Goal: Information Seeking & Learning: Learn about a topic

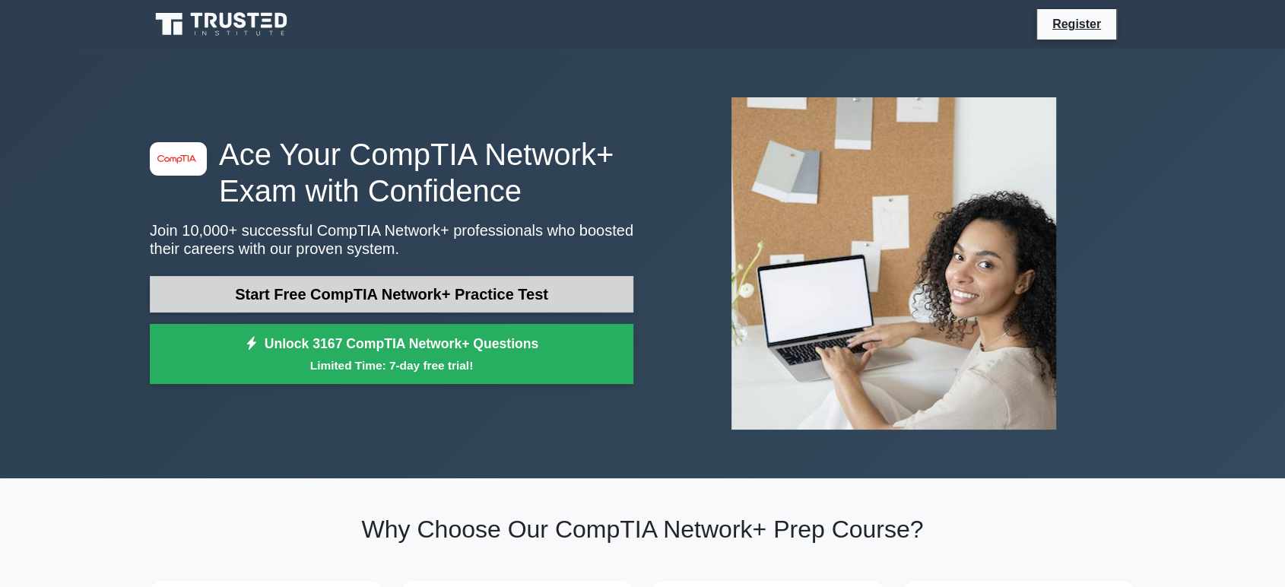
click at [255, 293] on link "Start Free CompTIA Network+ Practice Test" at bounding box center [391, 294] width 483 height 36
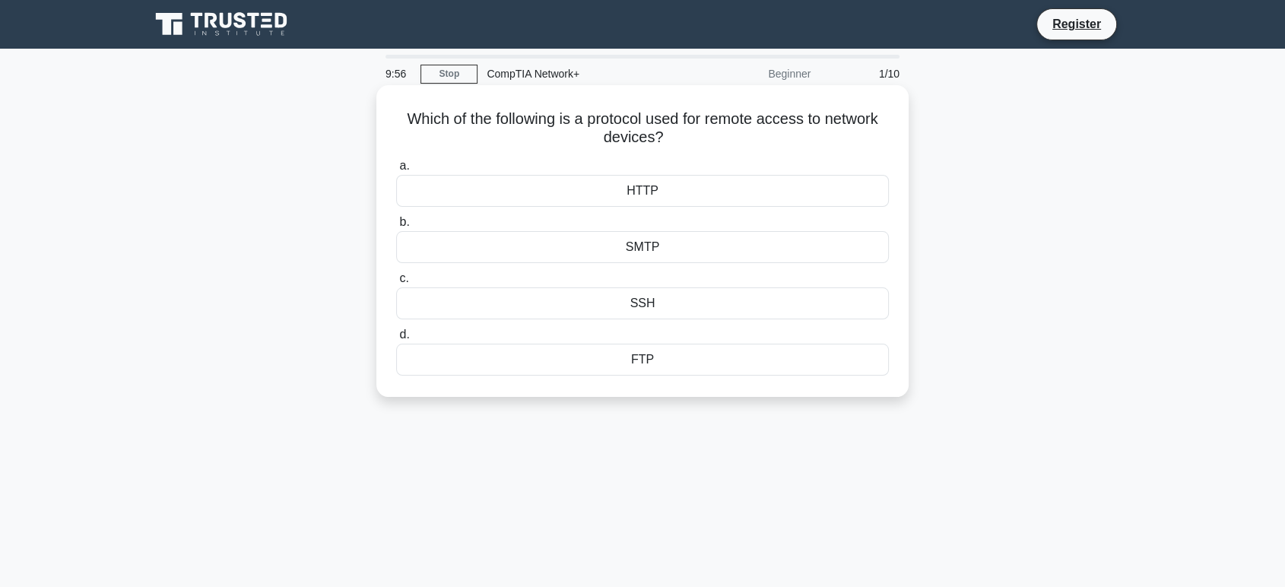
click at [597, 307] on div "SSH" at bounding box center [642, 303] width 493 height 32
click at [396, 284] on input "c. SSH" at bounding box center [396, 279] width 0 height 10
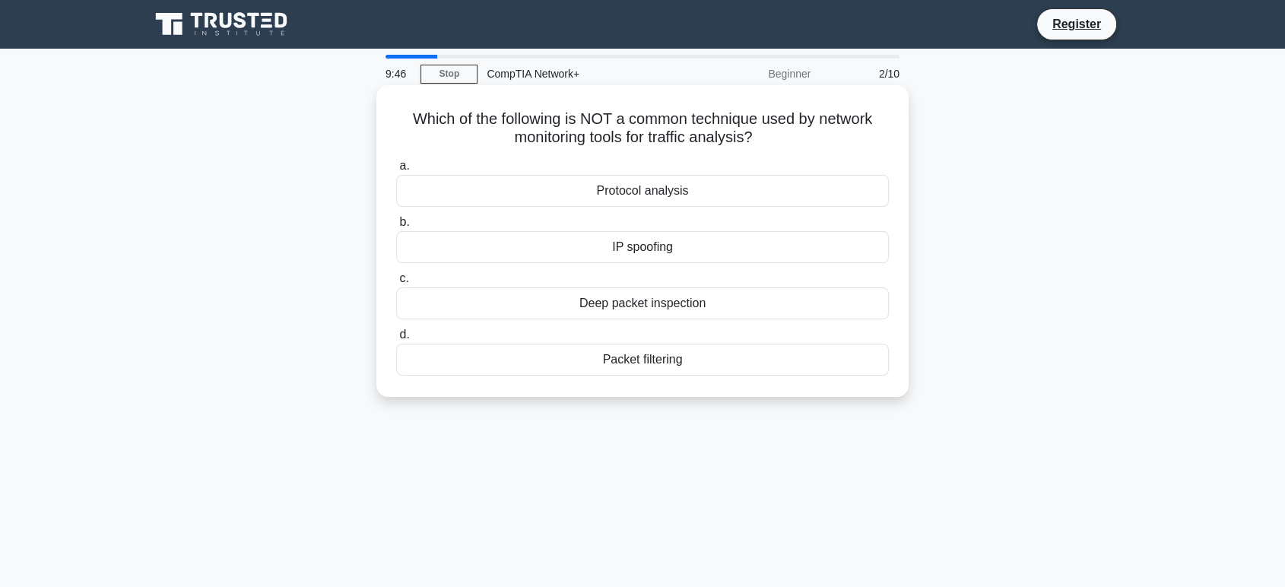
click at [592, 248] on div "IP spoofing" at bounding box center [642, 247] width 493 height 32
click at [396, 227] on input "b. IP spoofing" at bounding box center [396, 222] width 0 height 10
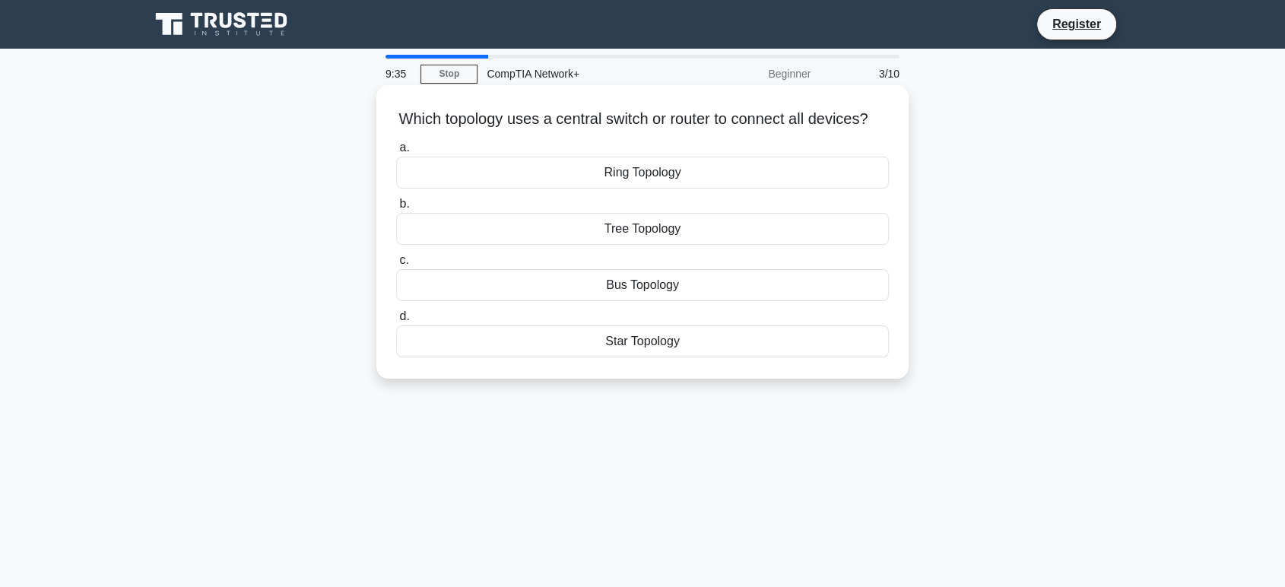
click at [541, 301] on div "Bus Topology" at bounding box center [642, 285] width 493 height 32
click at [396, 265] on input "c. Bus Topology" at bounding box center [396, 260] width 0 height 10
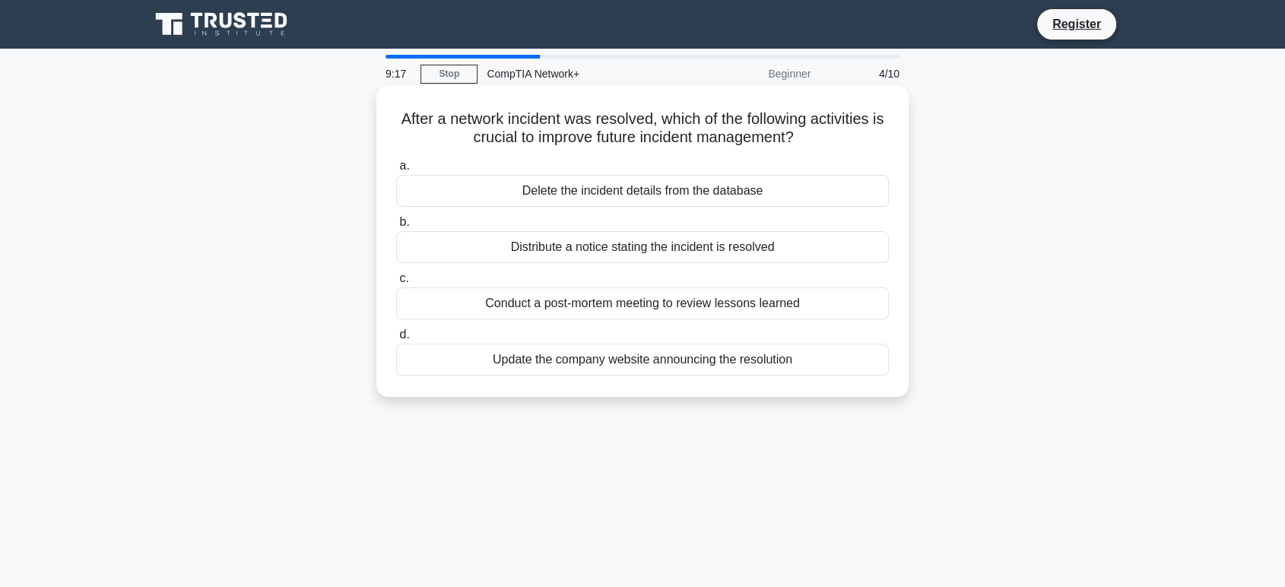
click at [489, 307] on div "Conduct a post-mortem meeting to review lessons learned" at bounding box center [642, 303] width 493 height 32
click at [396, 284] on input "c. Conduct a post-mortem meeting to review lessons learned" at bounding box center [396, 279] width 0 height 10
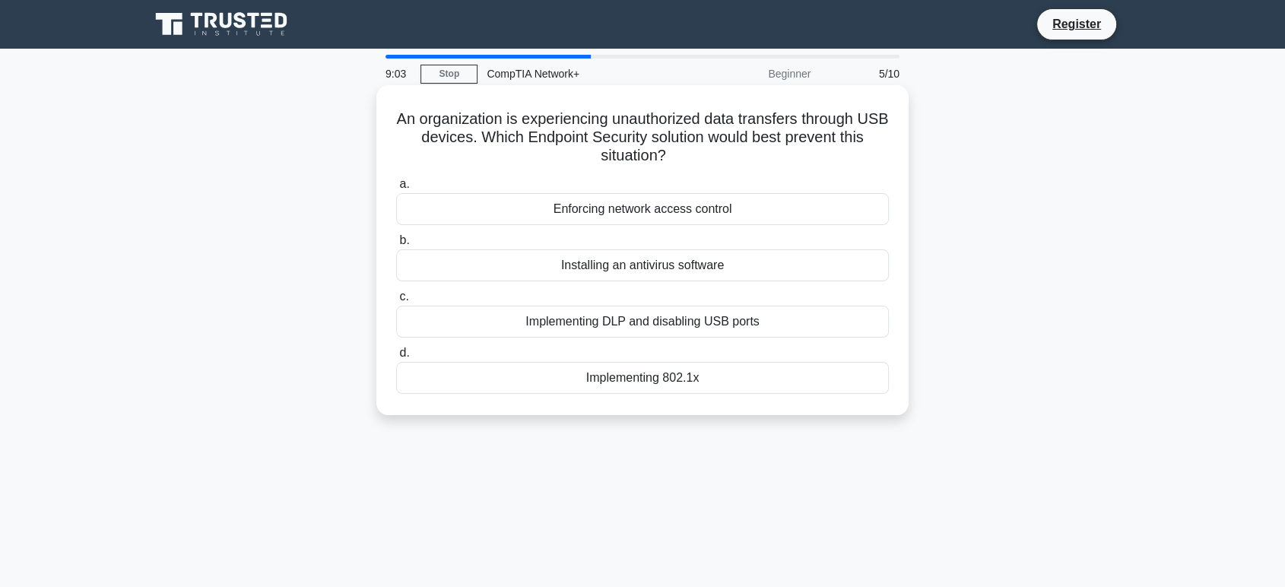
click at [502, 327] on div "Implementing DLP and disabling USB ports" at bounding box center [642, 322] width 493 height 32
click at [396, 302] on input "c. Implementing DLP and disabling USB ports" at bounding box center [396, 297] width 0 height 10
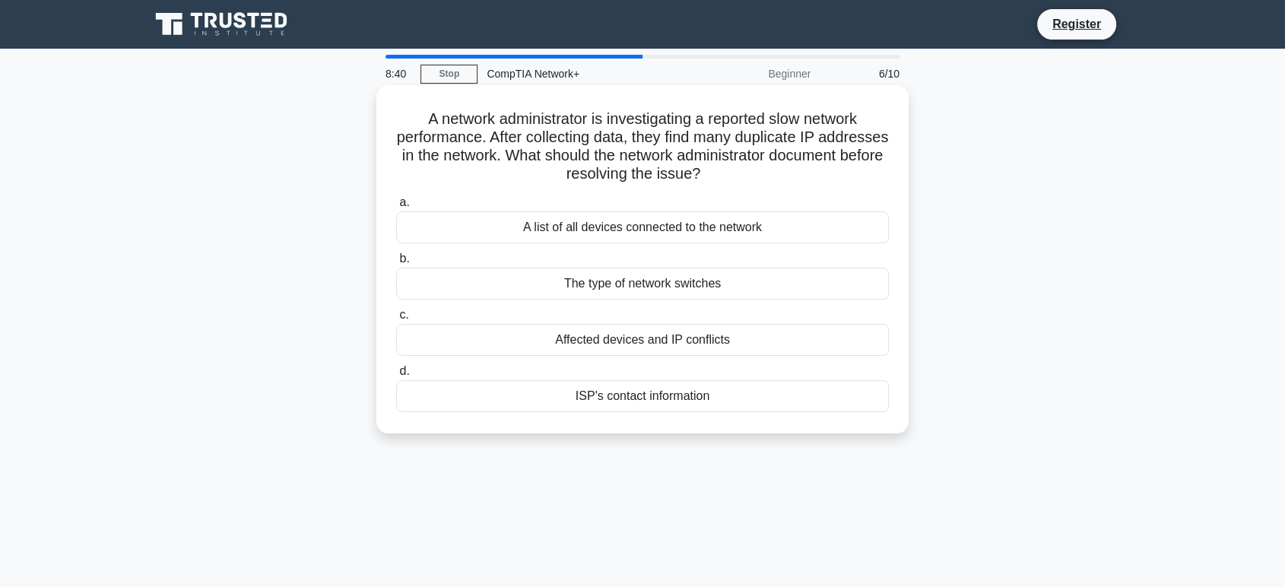
click at [613, 341] on div "Affected devices and IP conflicts" at bounding box center [642, 340] width 493 height 32
click at [396, 320] on input "c. Affected devices and IP conflicts" at bounding box center [396, 315] width 0 height 10
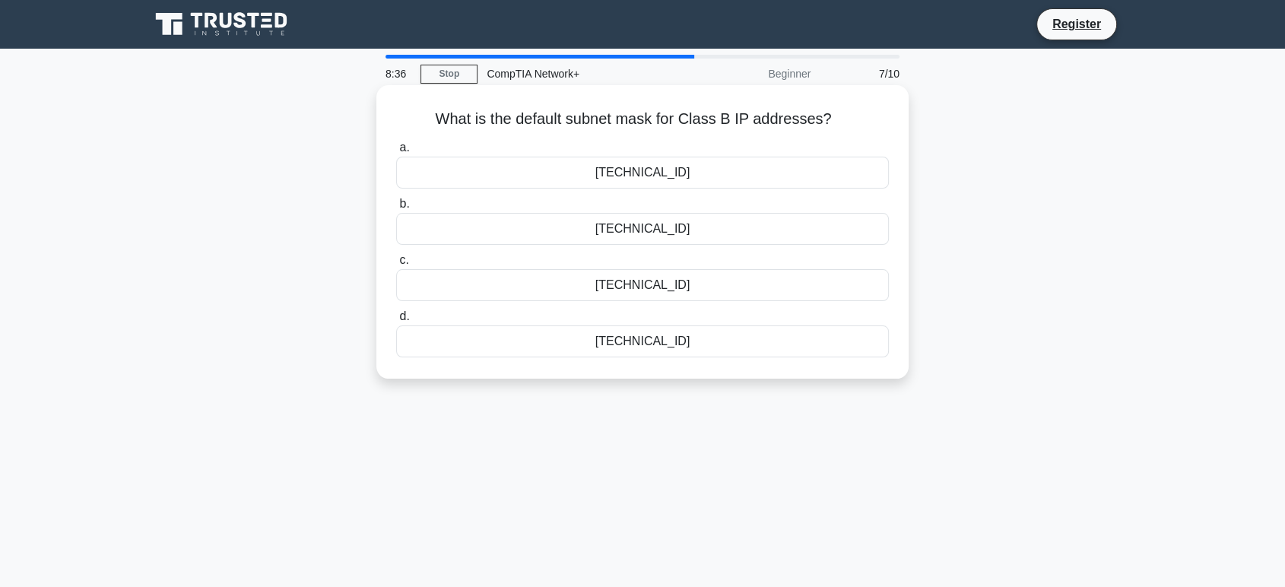
click at [562, 341] on div "255.255.255.0" at bounding box center [642, 341] width 493 height 32
click at [396, 322] on input "d. 255.255.255.0" at bounding box center [396, 317] width 0 height 10
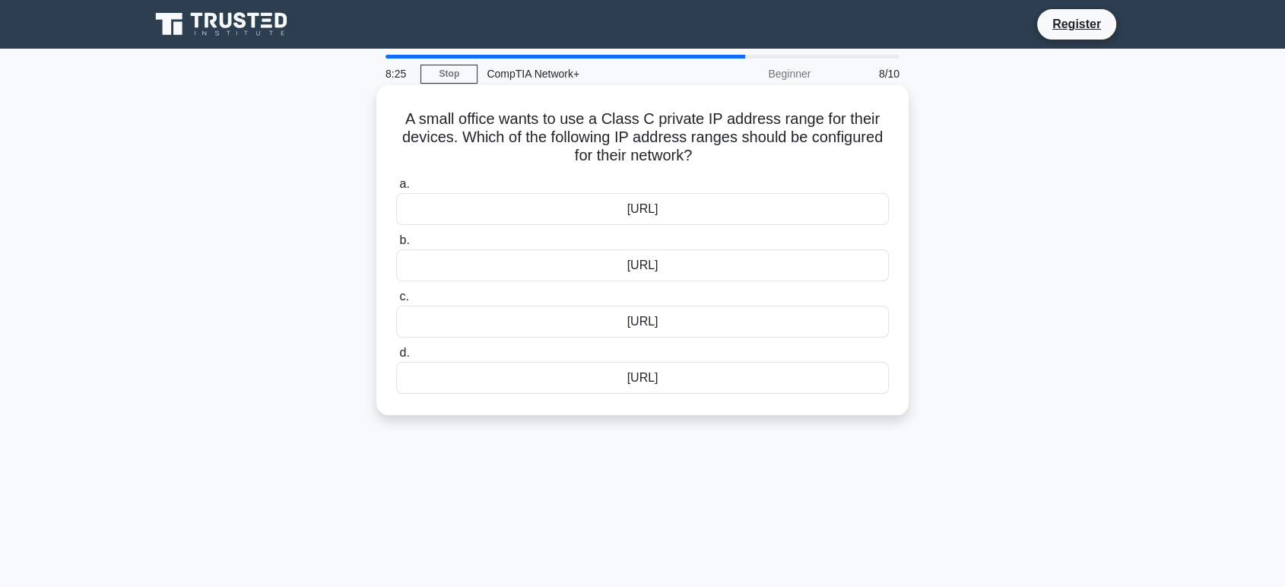
click at [496, 216] on div "10.0.0.0/8" at bounding box center [642, 209] width 493 height 32
click at [396, 189] on input "a. 10.0.0.0/8" at bounding box center [396, 184] width 0 height 10
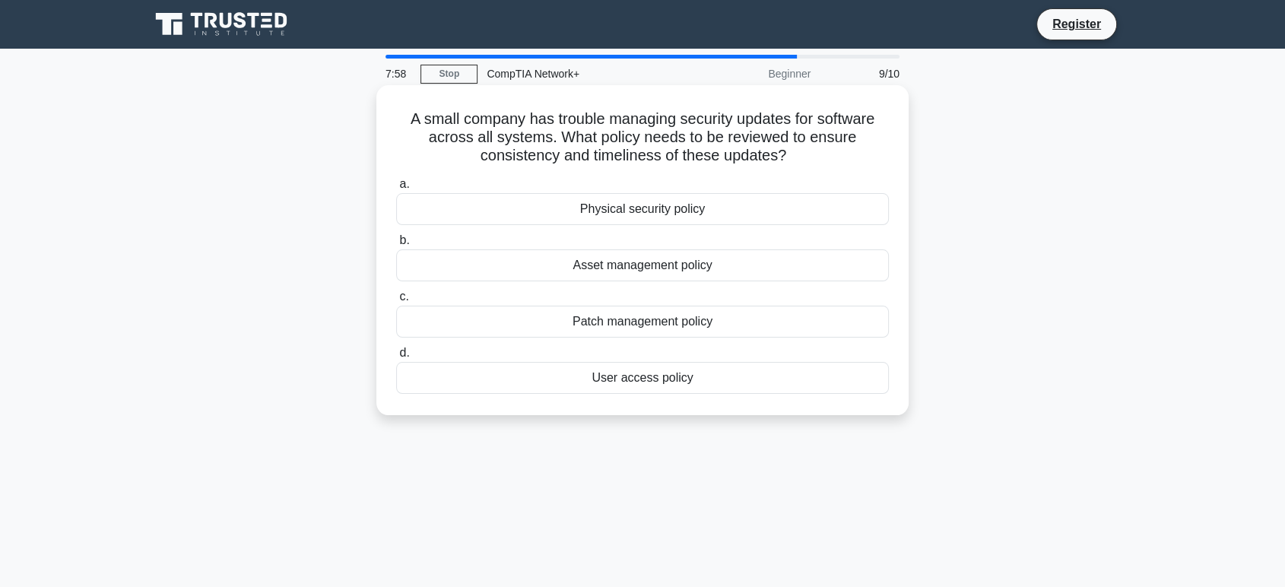
click at [514, 324] on div "Patch management policy" at bounding box center [642, 322] width 493 height 32
click at [396, 302] on input "c. Patch management policy" at bounding box center [396, 297] width 0 height 10
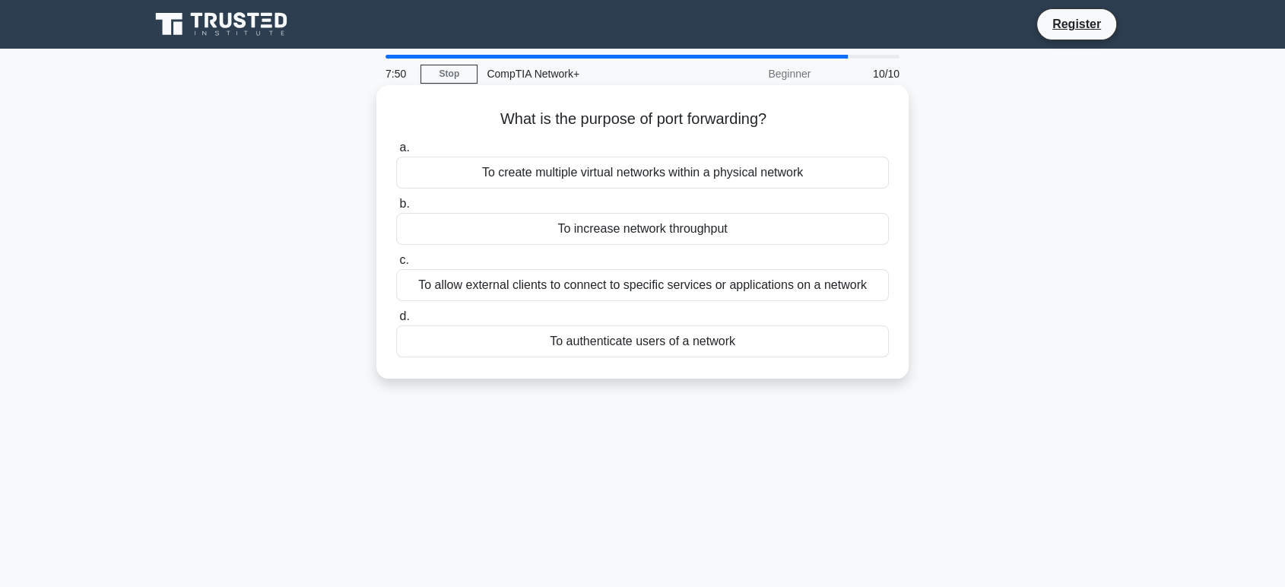
click at [650, 286] on div "To allow external clients to connect to specific services or applications on a …" at bounding box center [642, 285] width 493 height 32
click at [396, 265] on input "c. To allow external clients to connect to specific services or applications on…" at bounding box center [396, 260] width 0 height 10
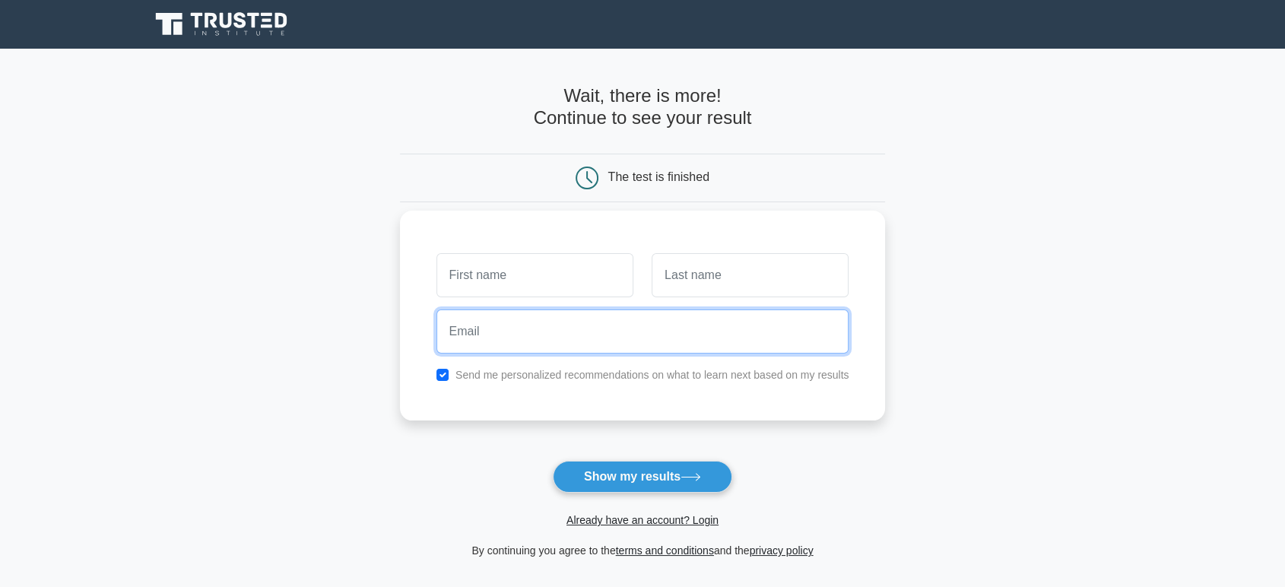
click at [528, 347] on input "email" at bounding box center [642, 331] width 413 height 44
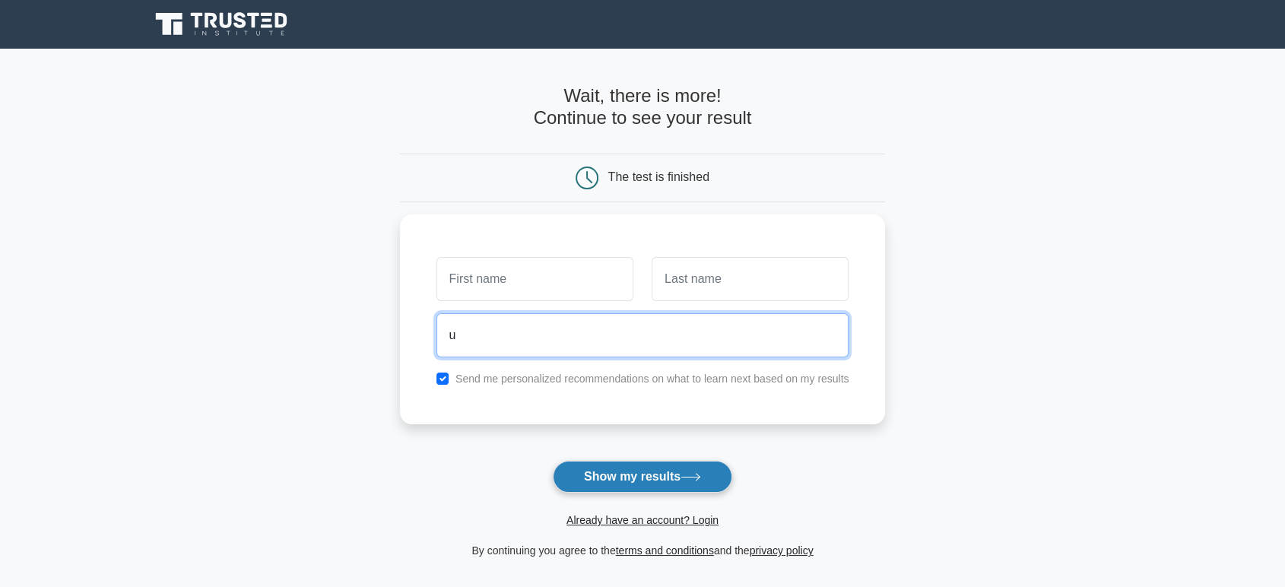
type input "u"
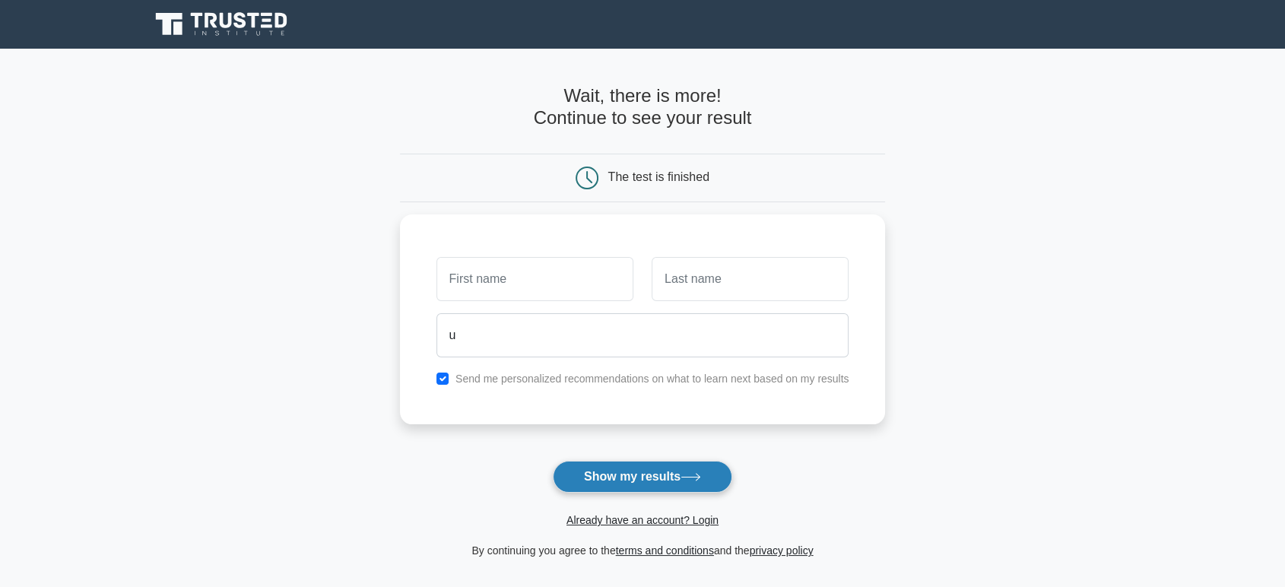
click at [651, 481] on button "Show my results" at bounding box center [642, 477] width 179 height 32
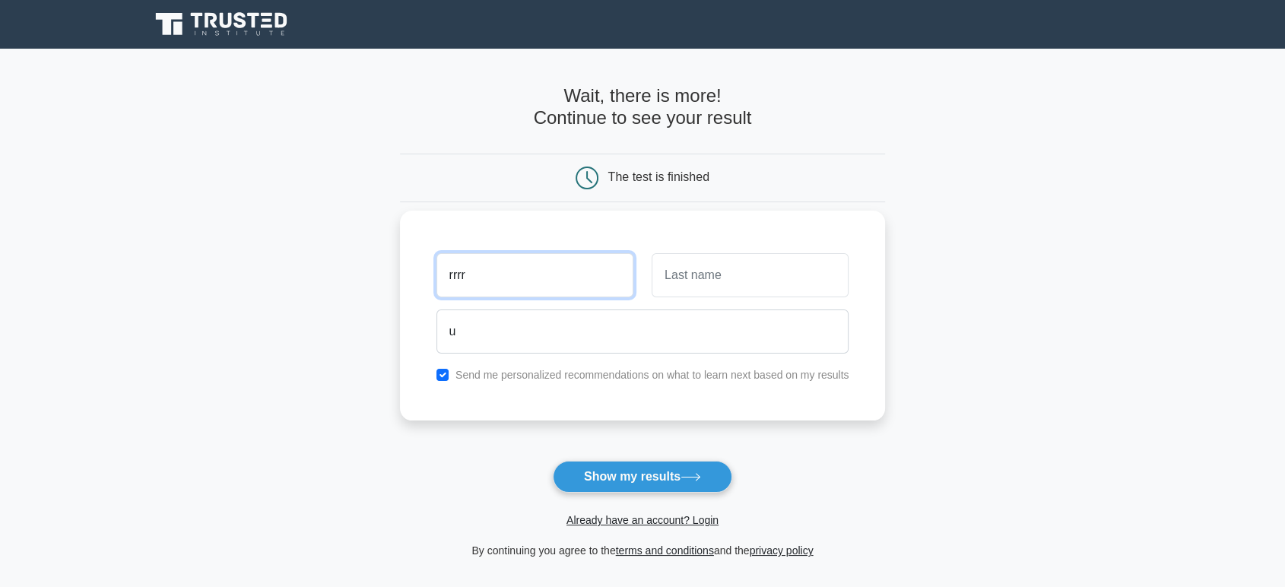
type input "rrrr"
click at [727, 280] on input "text" at bounding box center [749, 275] width 197 height 44
type input "rrrr"
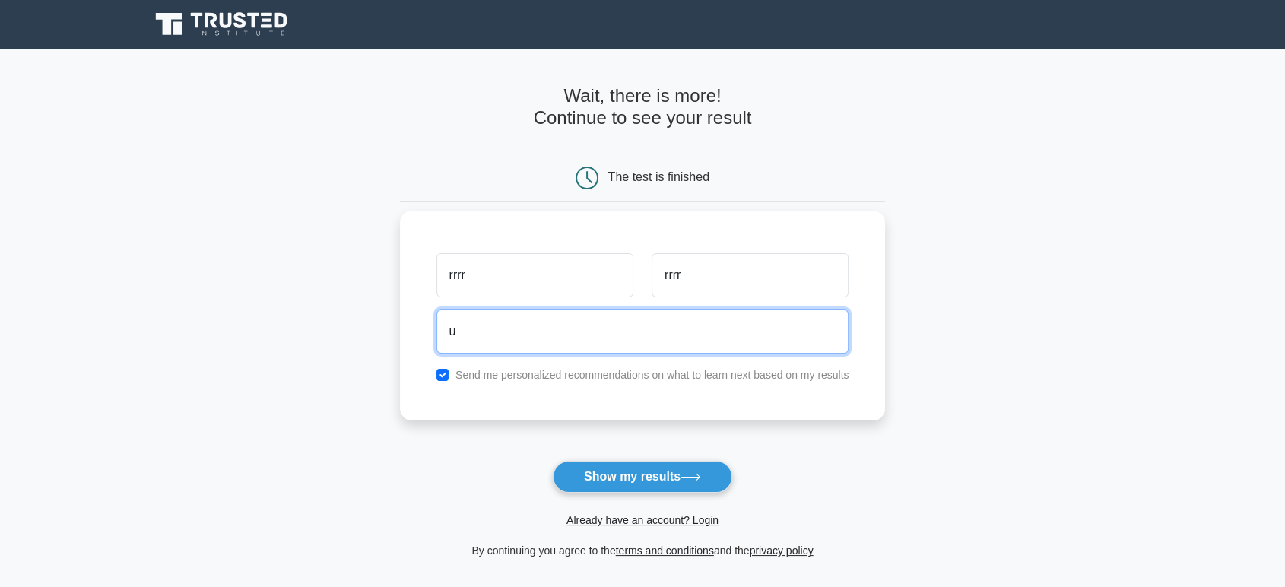
click at [651, 346] on input "u" at bounding box center [642, 331] width 413 height 44
drag, startPoint x: 519, startPoint y: 325, endPoint x: 471, endPoint y: 330, distance: 48.9
click at [471, 330] on input "uzvarauzvaraa@gmail.com" at bounding box center [642, 331] width 413 height 44
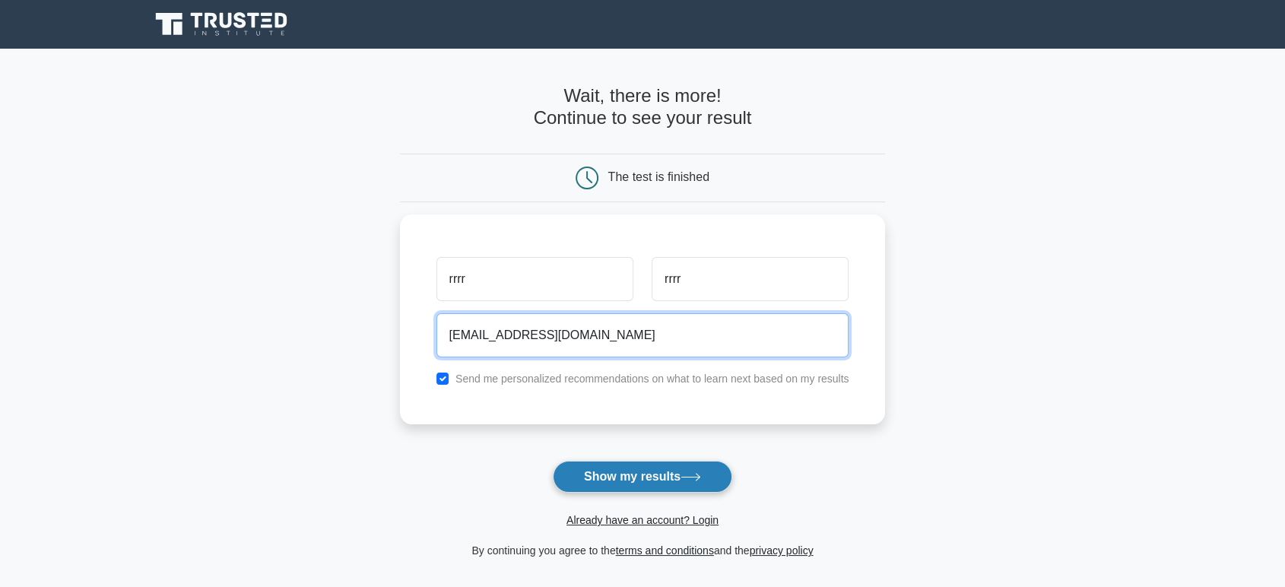
type input "uzvsssa@gmail.com"
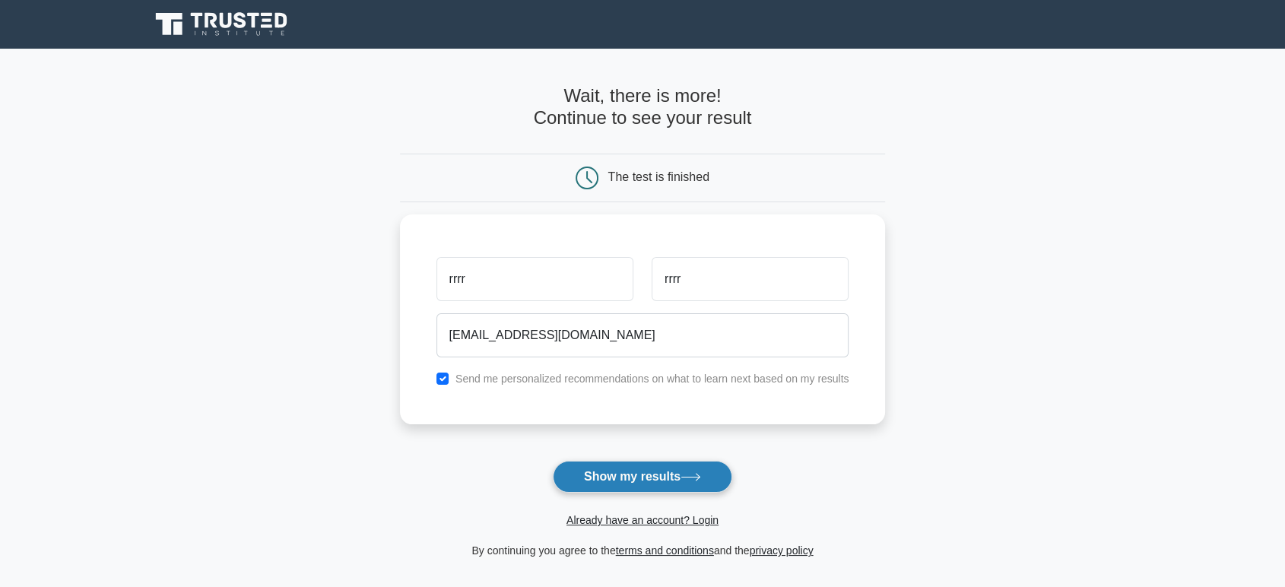
click at [639, 483] on button "Show my results" at bounding box center [642, 477] width 179 height 32
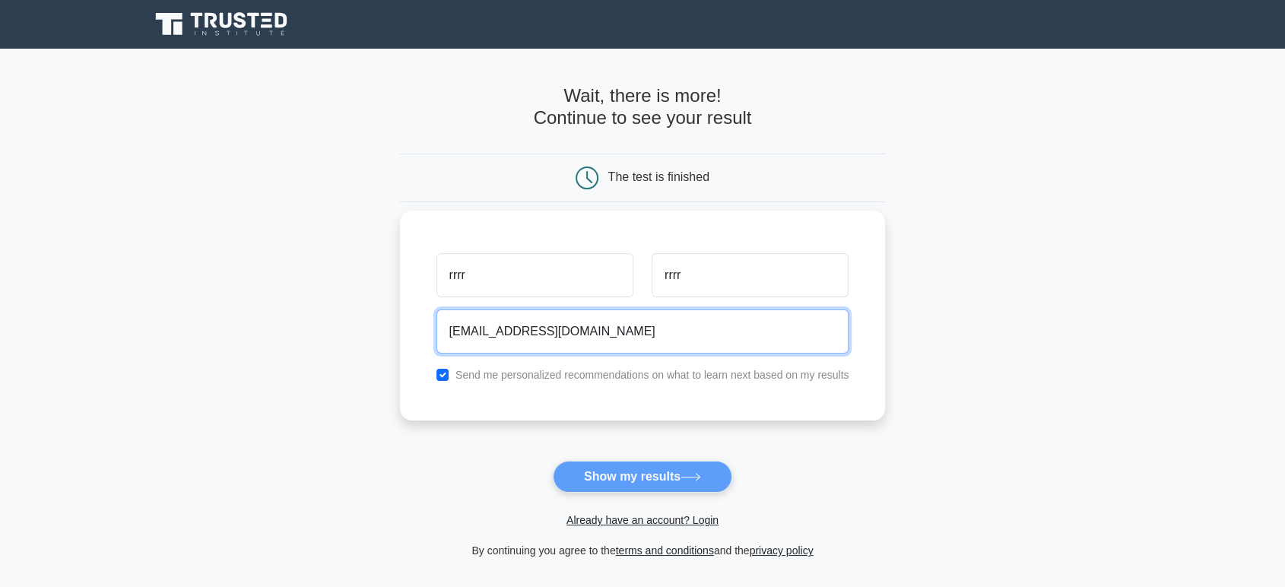
click at [486, 330] on input "uzvsssa@gmail.com" at bounding box center [642, 331] width 413 height 44
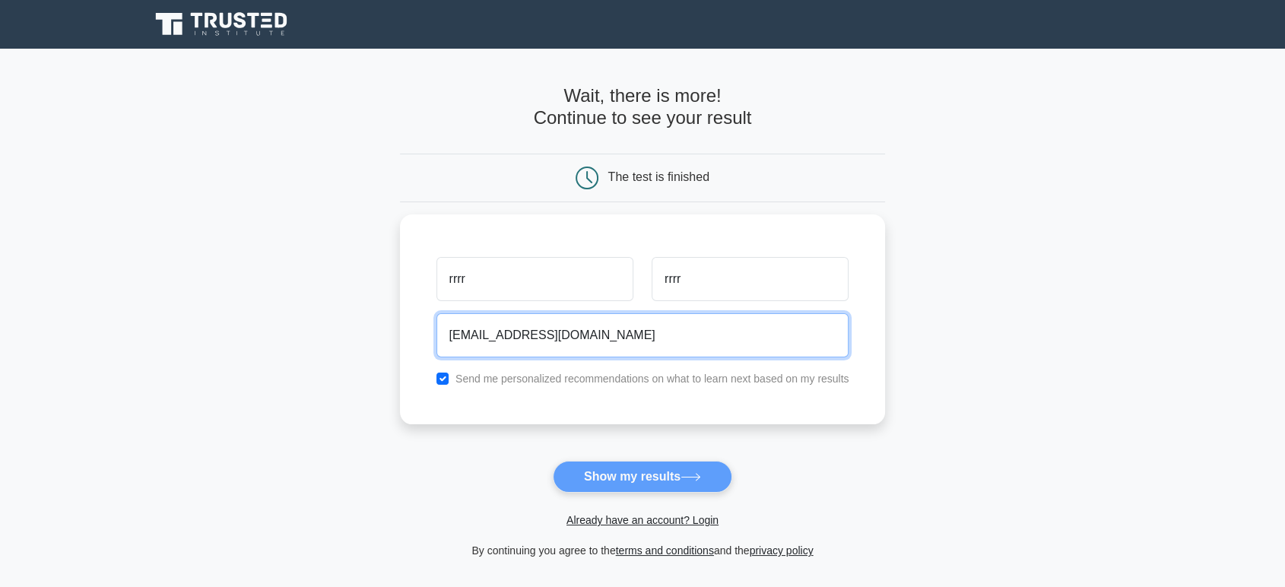
scroll to position [176, 0]
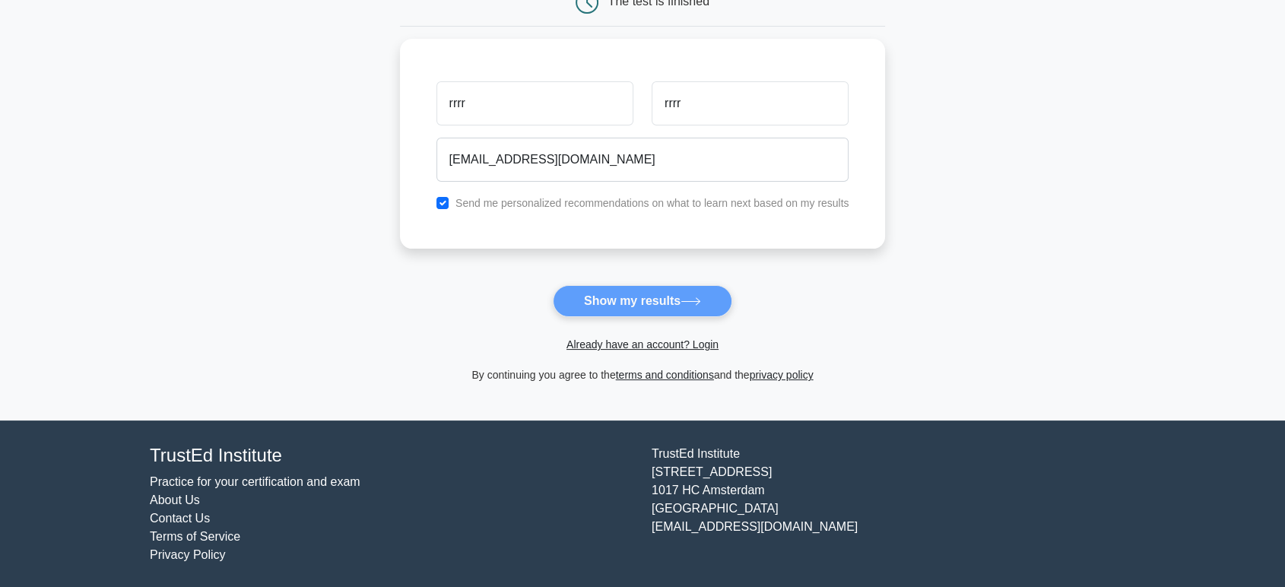
click at [693, 308] on form "Wait, there is more! Continue to see your result The test is finished rrrr rrrr" at bounding box center [643, 147] width 486 height 474
click at [635, 299] on form "Wait, there is more! Continue to see your result The test is finished rrrr rrrr" at bounding box center [643, 147] width 486 height 474
click at [597, 302] on form "Wait, there is more! Continue to see your result The test is finished rrrr rrrr" at bounding box center [643, 147] width 486 height 474
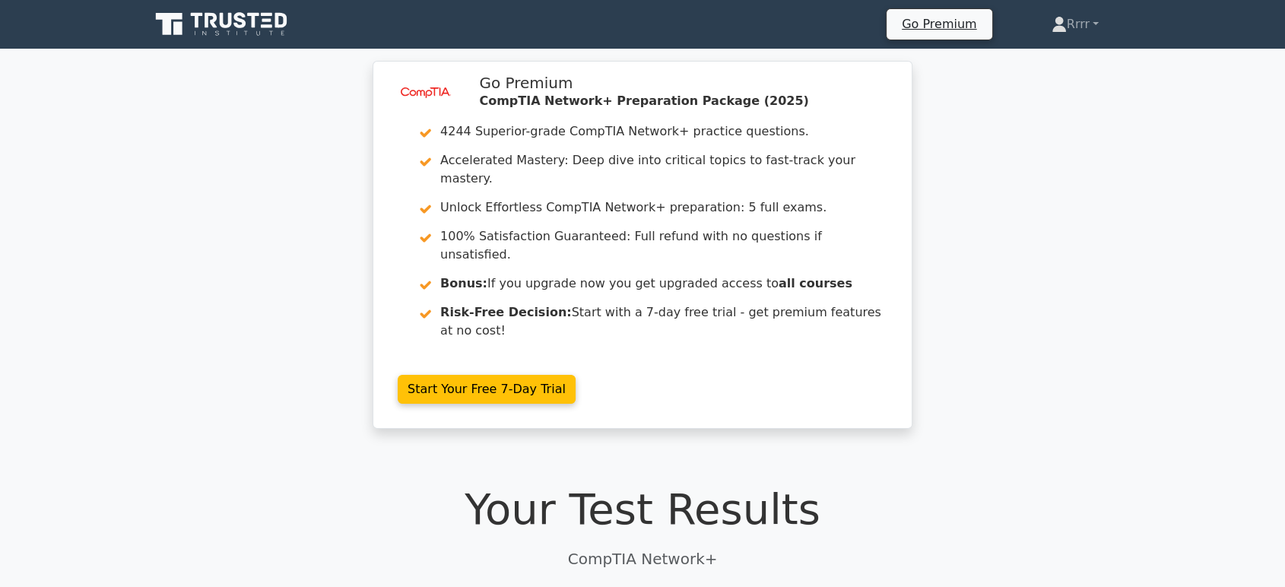
scroll to position [336, 0]
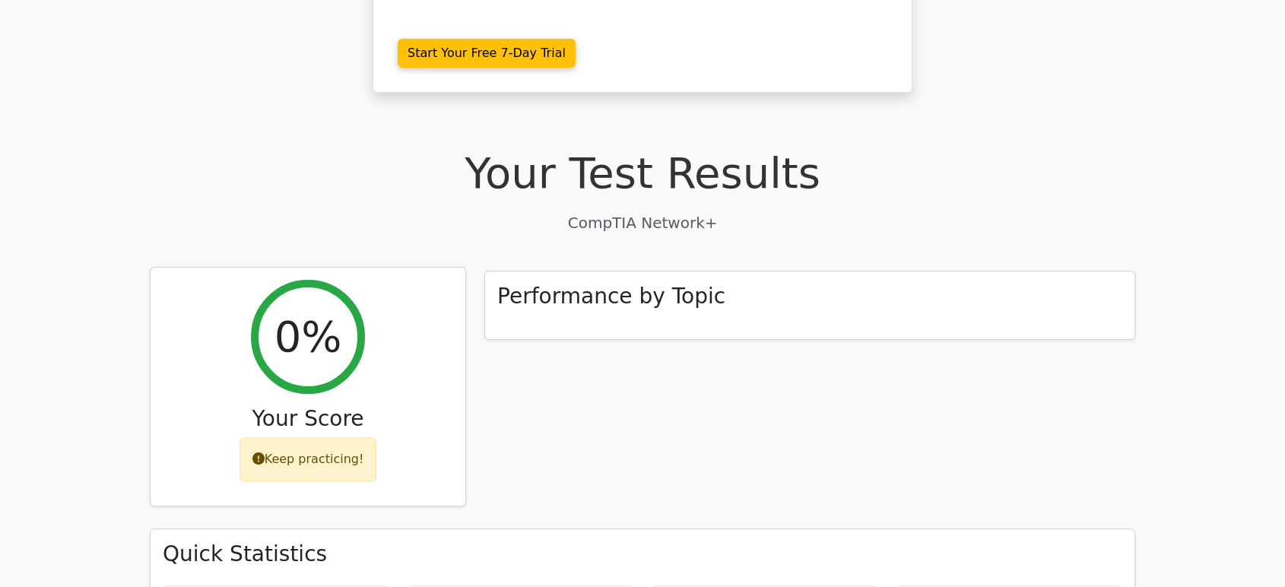
click at [312, 406] on h3 "Your Score" at bounding box center [308, 419] width 290 height 26
click at [331, 429] on div "0% Your Score Keep practicing!" at bounding box center [308, 387] width 315 height 239
